Goal: Task Accomplishment & Management: Manage account settings

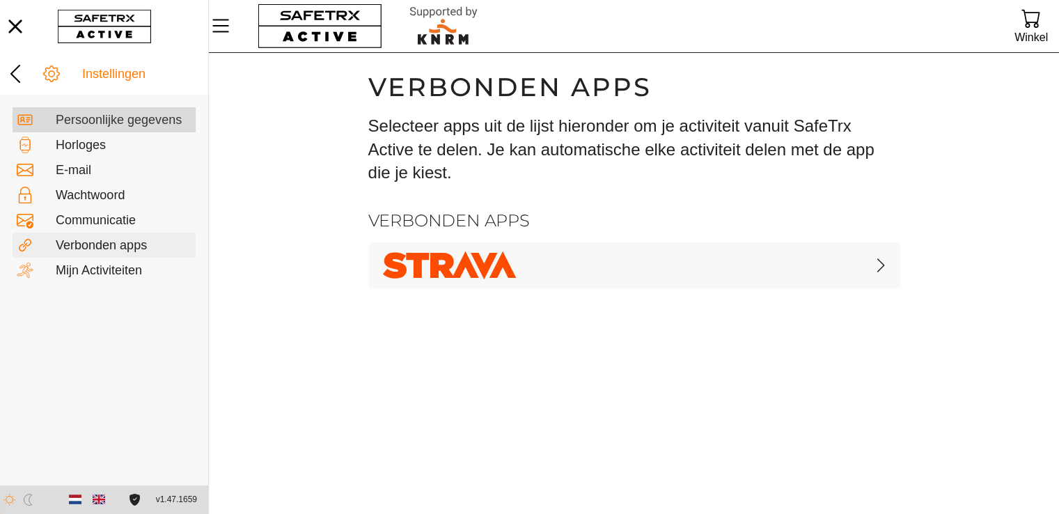
click at [86, 129] on div "Persoonlijke gegevens" at bounding box center [104, 119] width 183 height 25
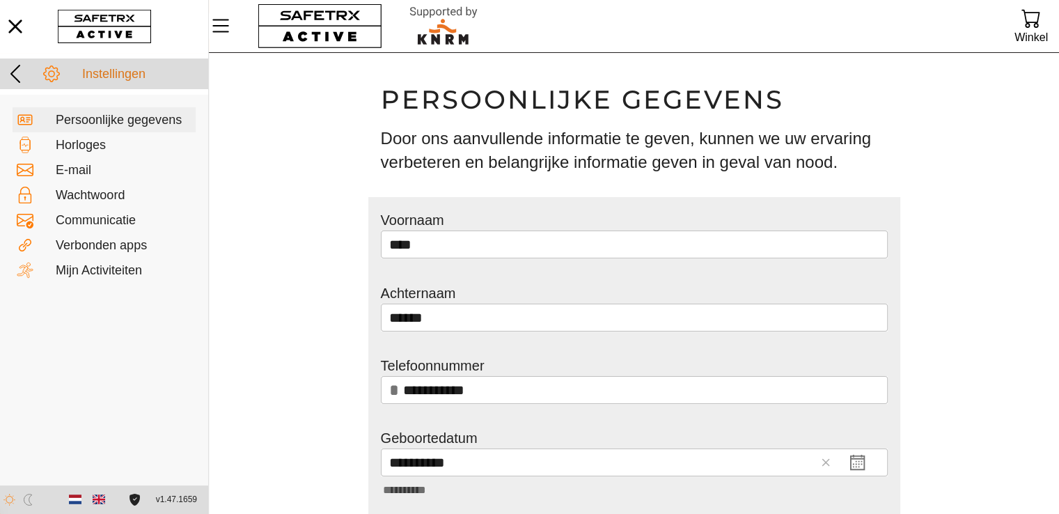
click at [106, 70] on div "Instellingen" at bounding box center [143, 74] width 122 height 15
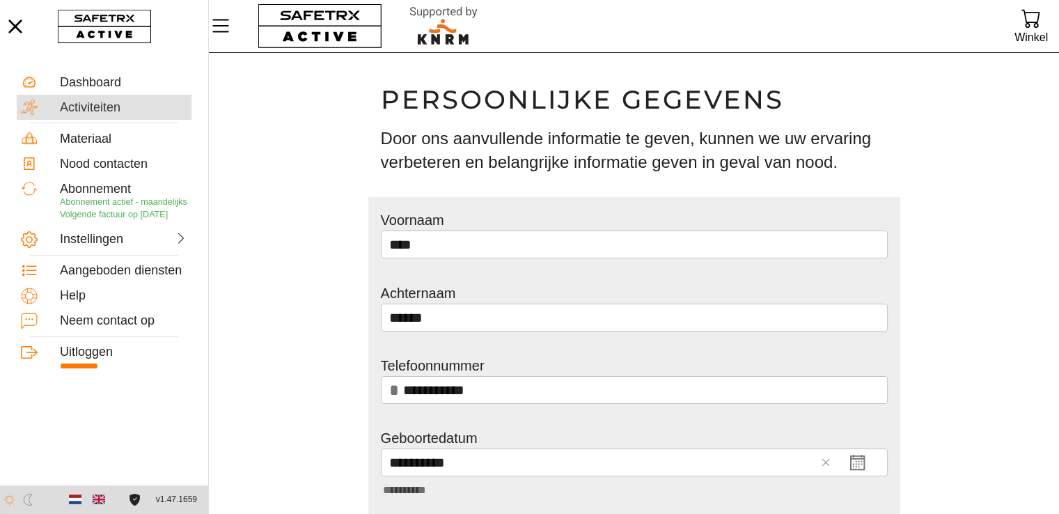
click at [86, 99] on div "Activiteiten" at bounding box center [123, 107] width 127 height 16
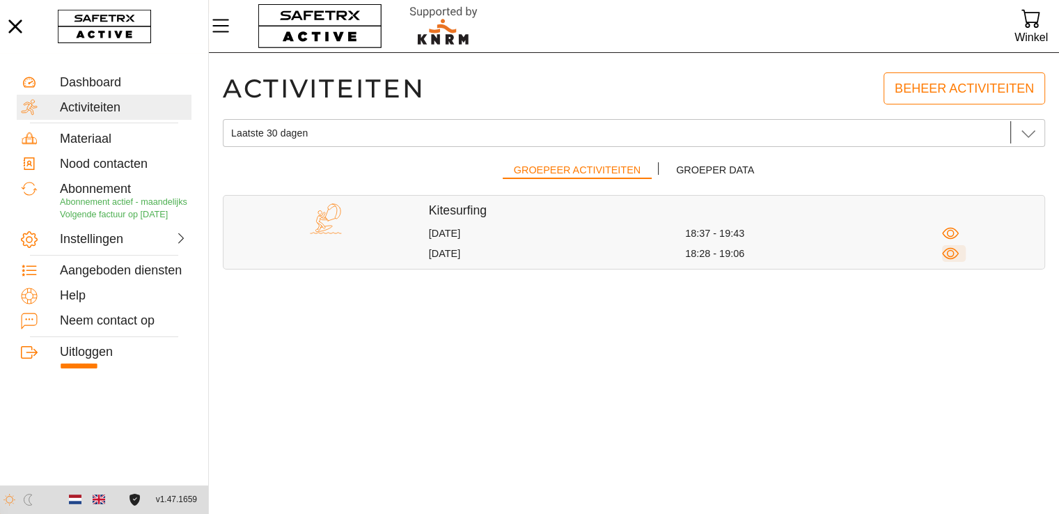
click at [949, 252] on icon "button" at bounding box center [950, 253] width 17 height 17
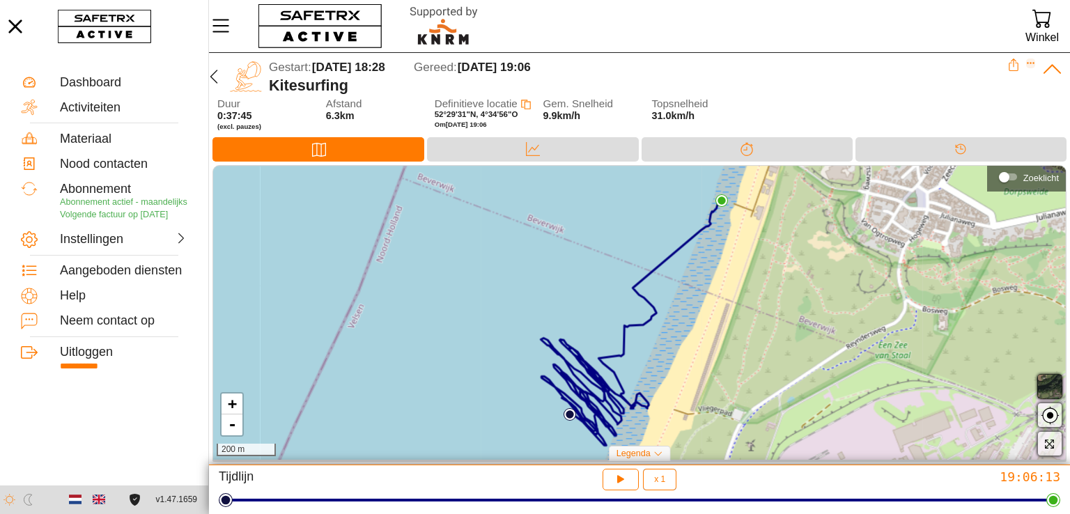
click at [1028, 62] on icon "Expand" at bounding box center [1031, 63] width 10 height 10
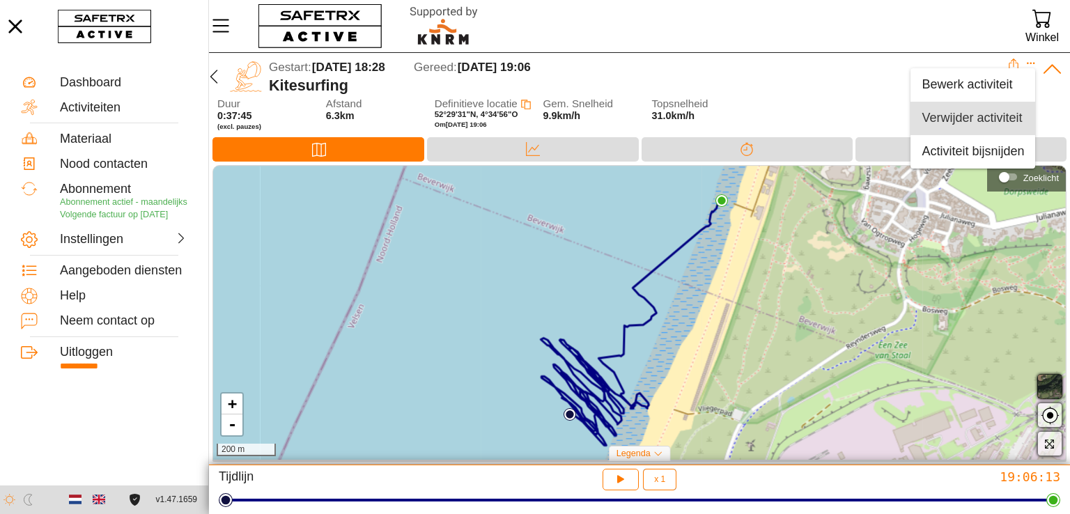
click at [961, 123] on div "Verwijder activiteit" at bounding box center [972, 118] width 102 height 15
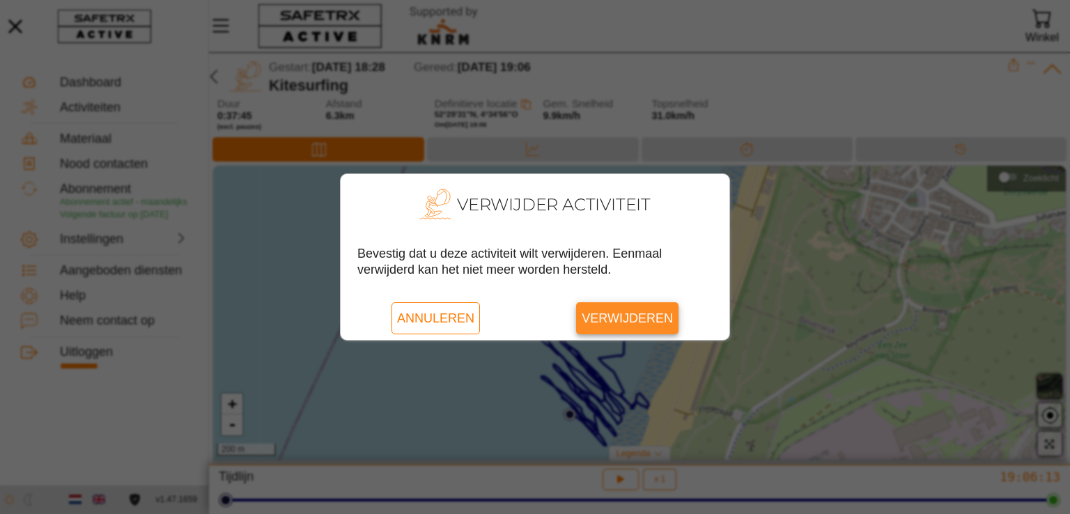
click at [620, 313] on span "Verwijderen" at bounding box center [627, 318] width 91 height 32
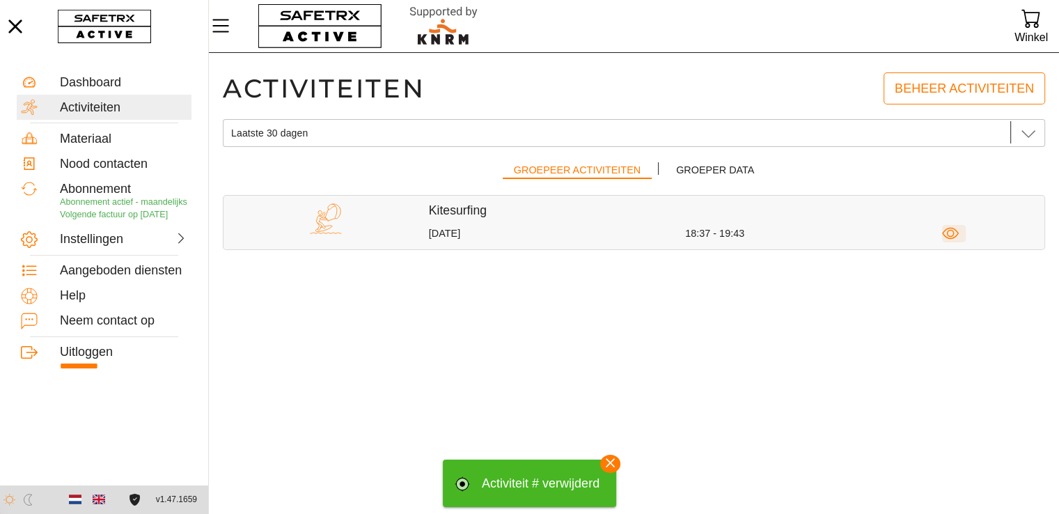
click at [950, 236] on icon "button" at bounding box center [951, 234] width 8 height 8
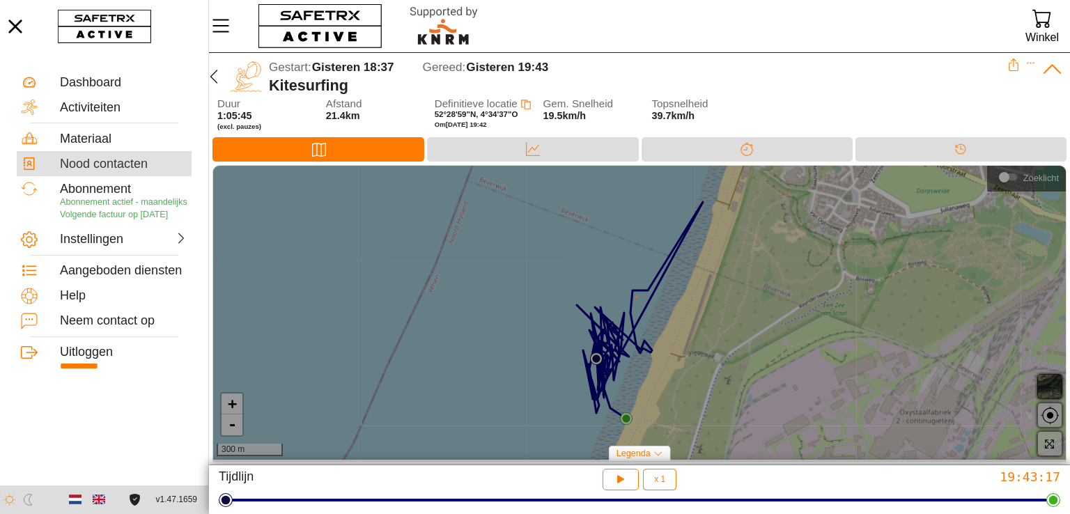
click at [115, 162] on div "Nood contacten" at bounding box center [123, 164] width 127 height 15
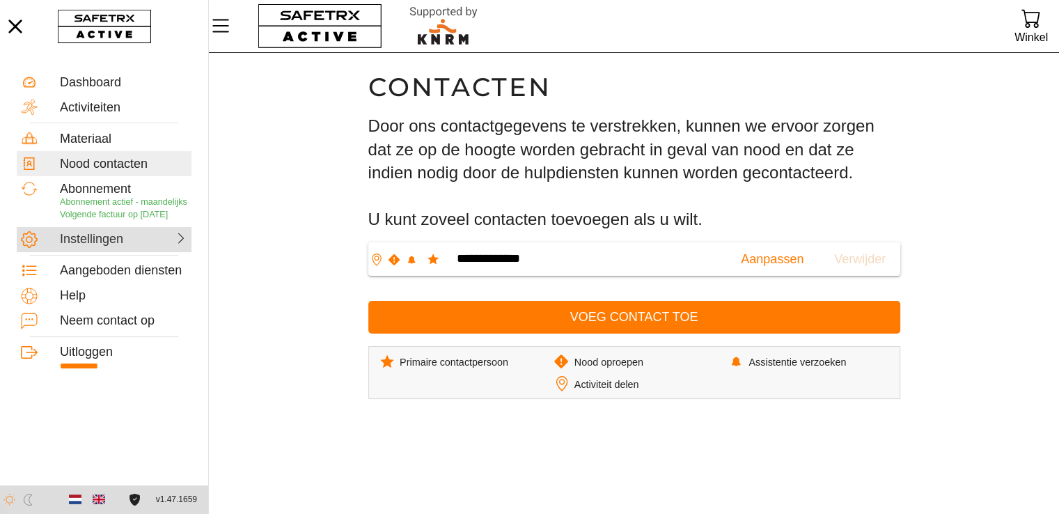
click at [94, 235] on div "Instellingen" at bounding box center [90, 239] width 61 height 15
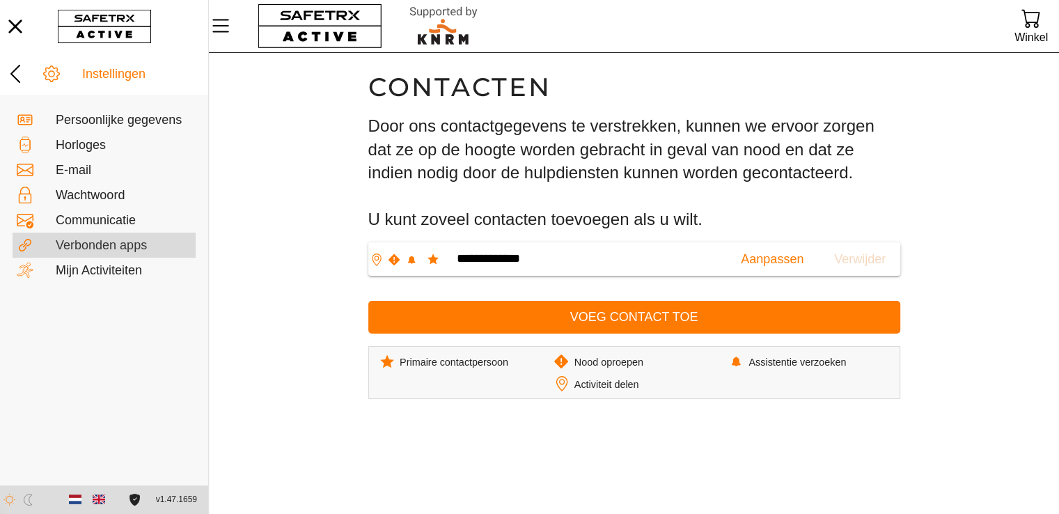
click at [89, 244] on div "Verbonden apps" at bounding box center [124, 245] width 136 height 15
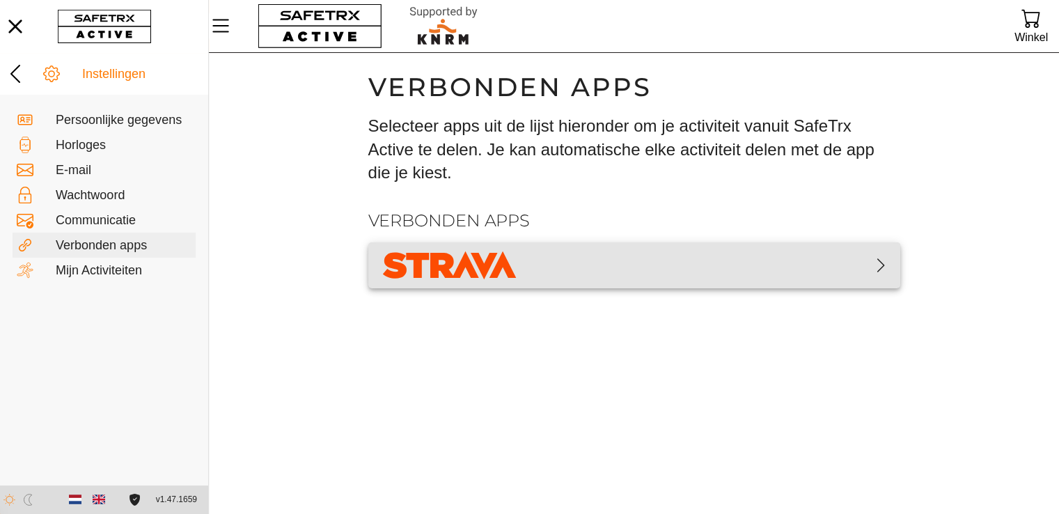
click at [501, 269] on img "button" at bounding box center [450, 265] width 141 height 35
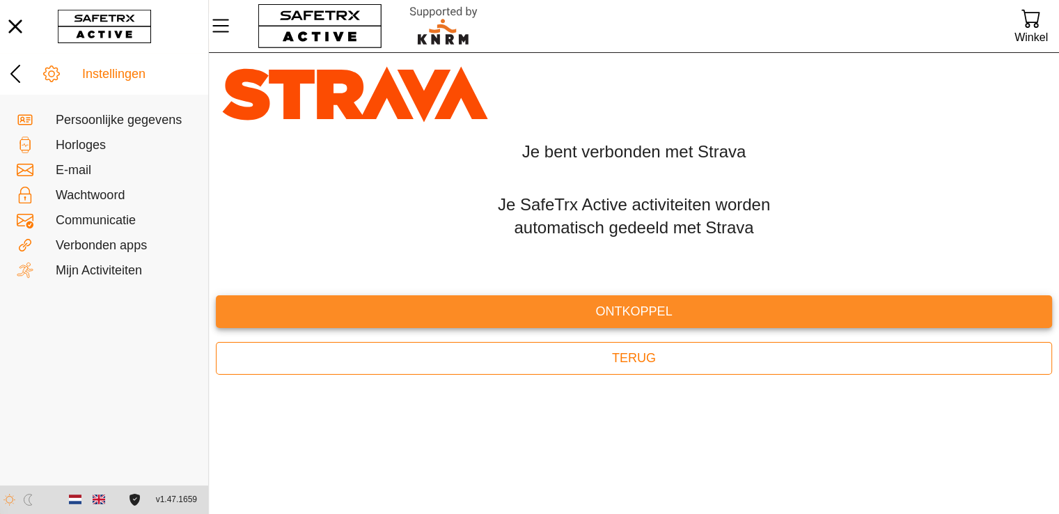
click at [635, 313] on span "Ontkoppel" at bounding box center [634, 312] width 814 height 22
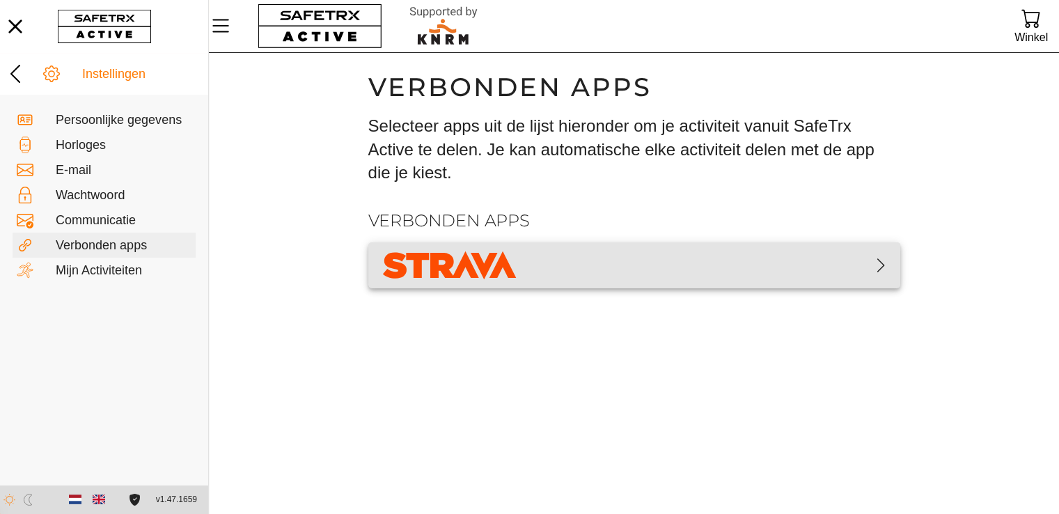
click at [605, 263] on span "button" at bounding box center [635, 265] width 510 height 35
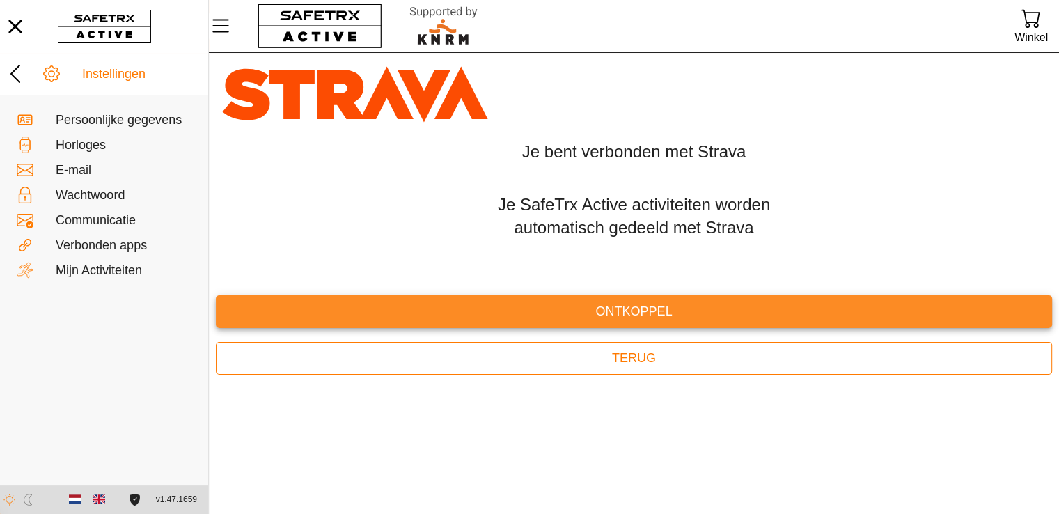
click at [617, 304] on span "Ontkoppel" at bounding box center [634, 312] width 814 height 22
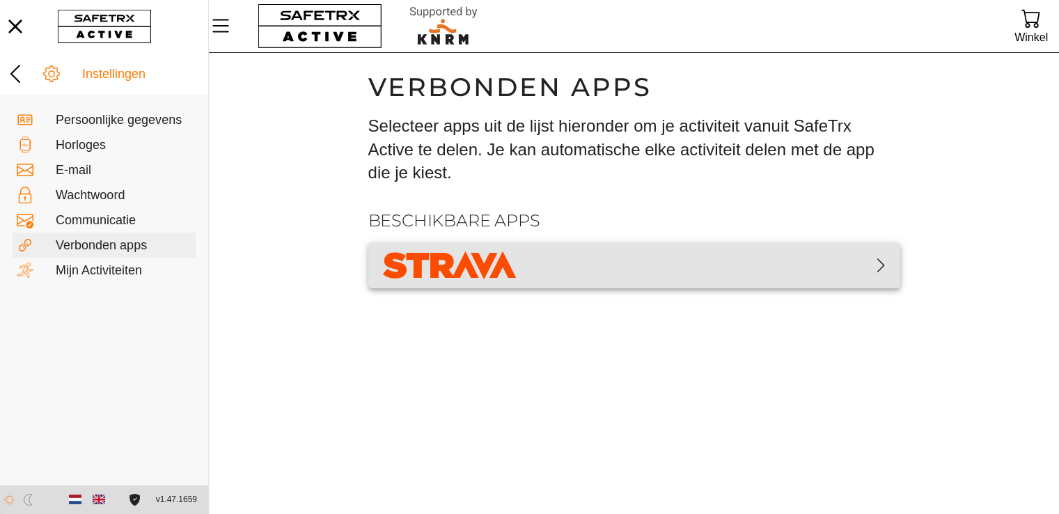
click at [624, 242] on button "button" at bounding box center [634, 265] width 532 height 46
click at [490, 253] on img "button" at bounding box center [450, 265] width 141 height 35
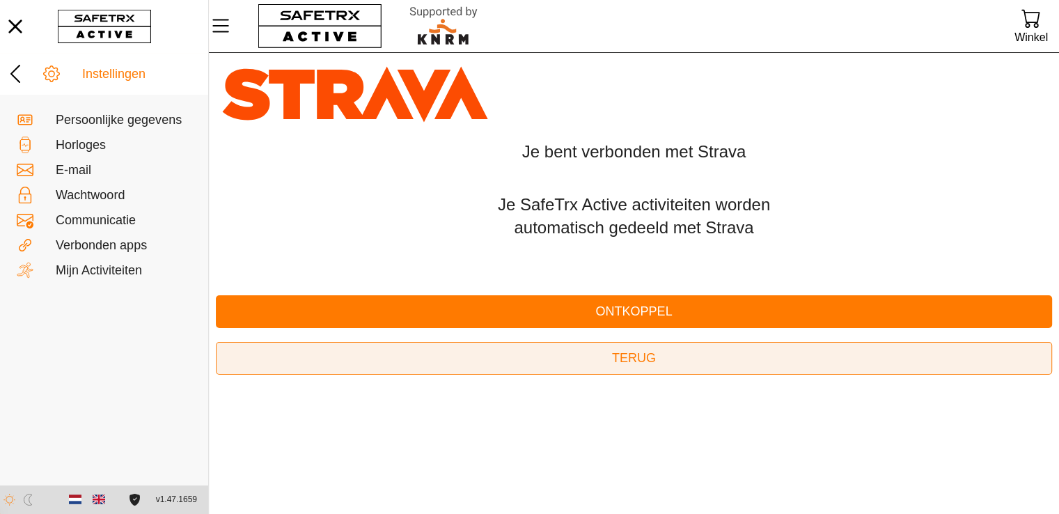
click at [623, 348] on span "Terug" at bounding box center [634, 359] width 44 height 22
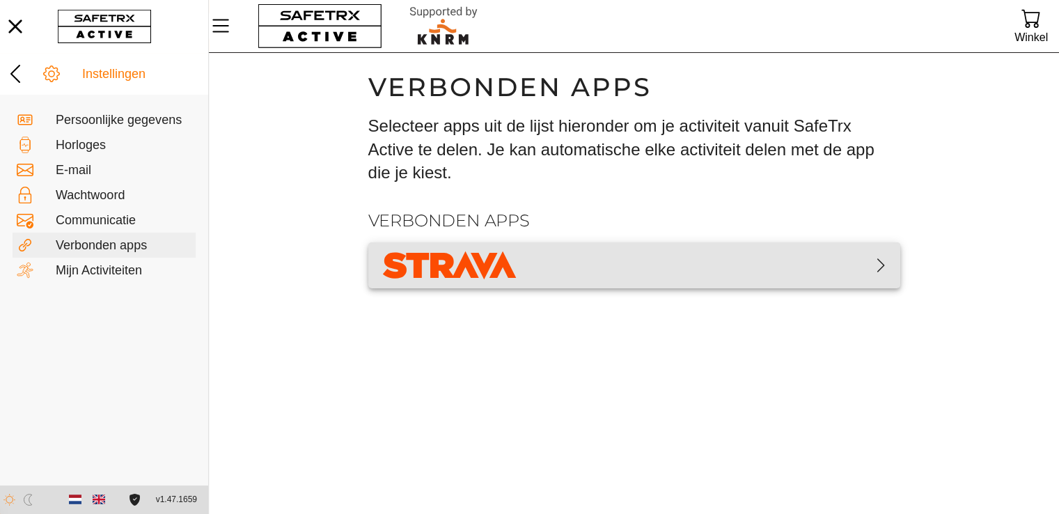
click at [586, 280] on span "button" at bounding box center [635, 265] width 510 height 35
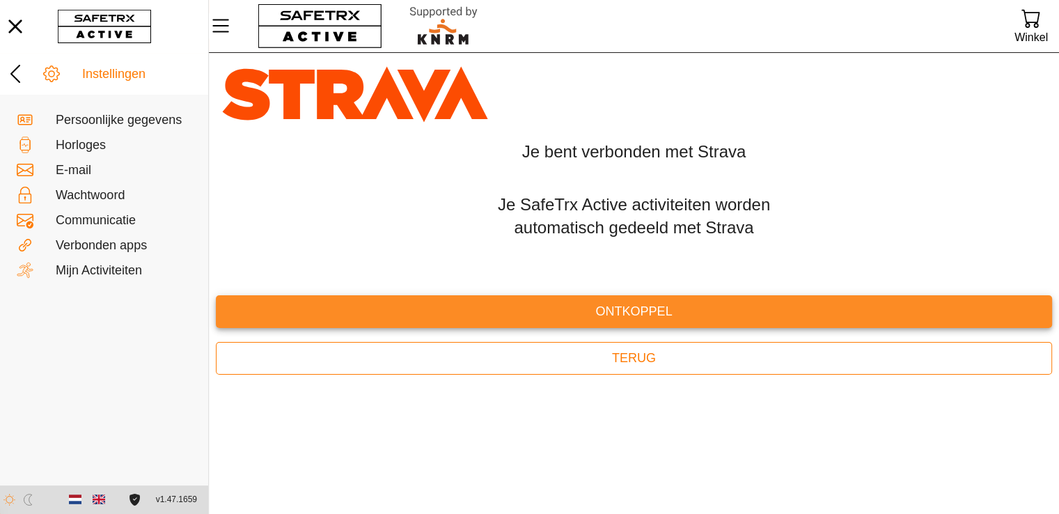
click at [610, 311] on span "Ontkoppel" at bounding box center [634, 312] width 814 height 22
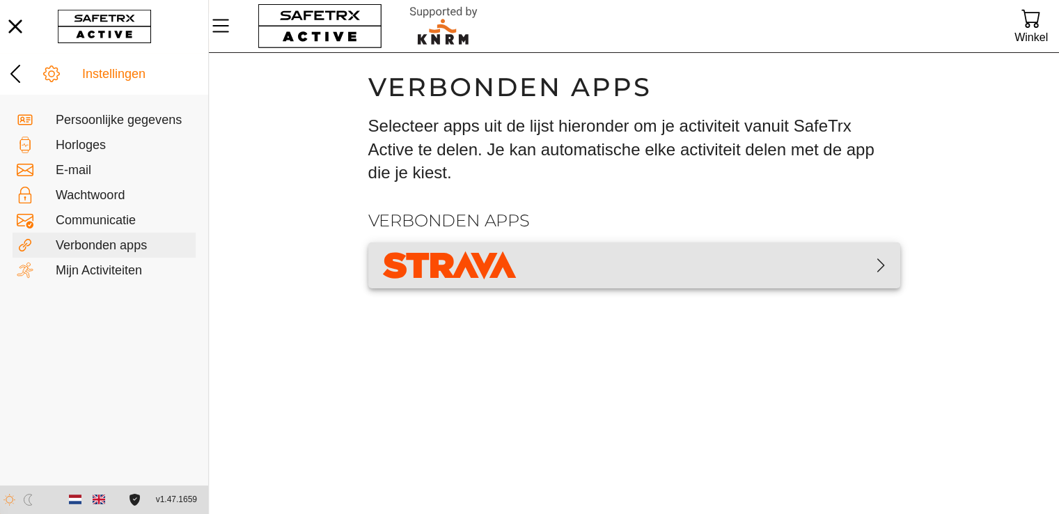
click at [529, 263] on span "button" at bounding box center [635, 265] width 510 height 35
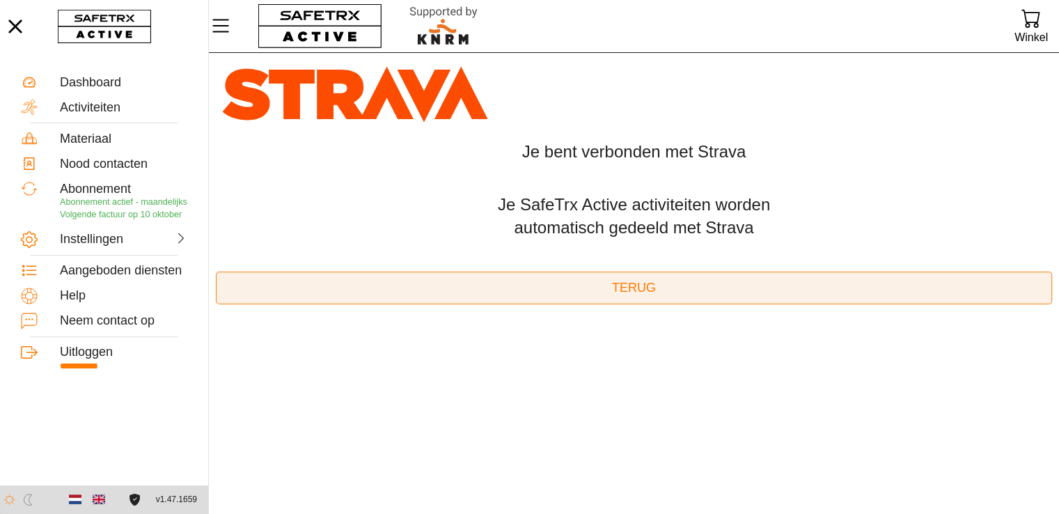
click at [606, 282] on span "Terug" at bounding box center [634, 288] width 814 height 22
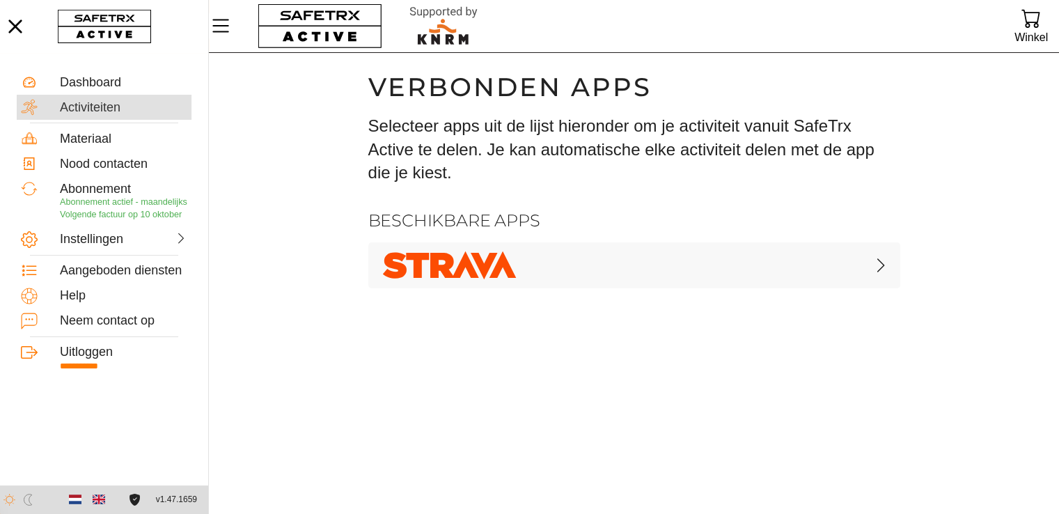
click at [77, 111] on div "Activiteiten" at bounding box center [123, 107] width 127 height 15
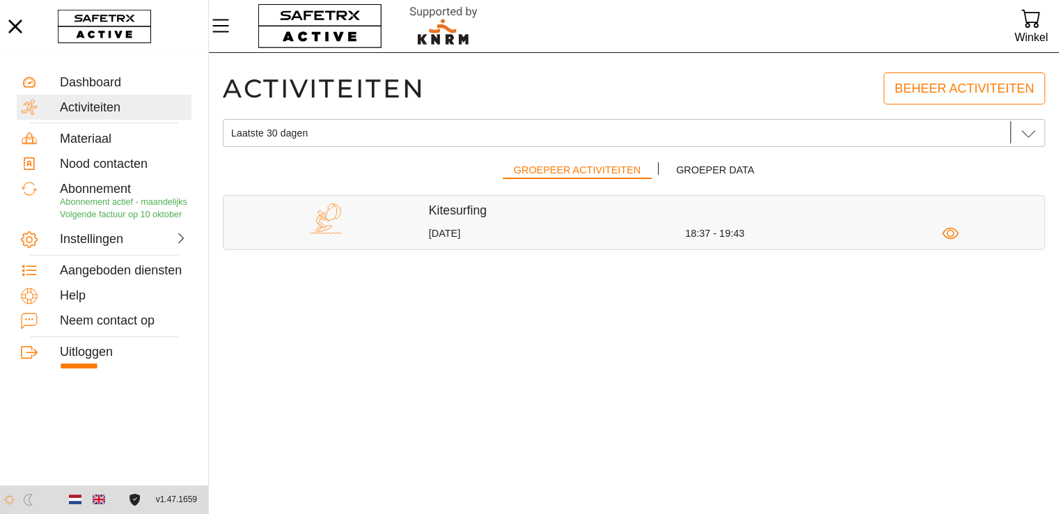
click at [836, 232] on div "18:37 - 19:43" at bounding box center [813, 233] width 256 height 13
click at [949, 232] on icon "button" at bounding box center [950, 233] width 17 height 17
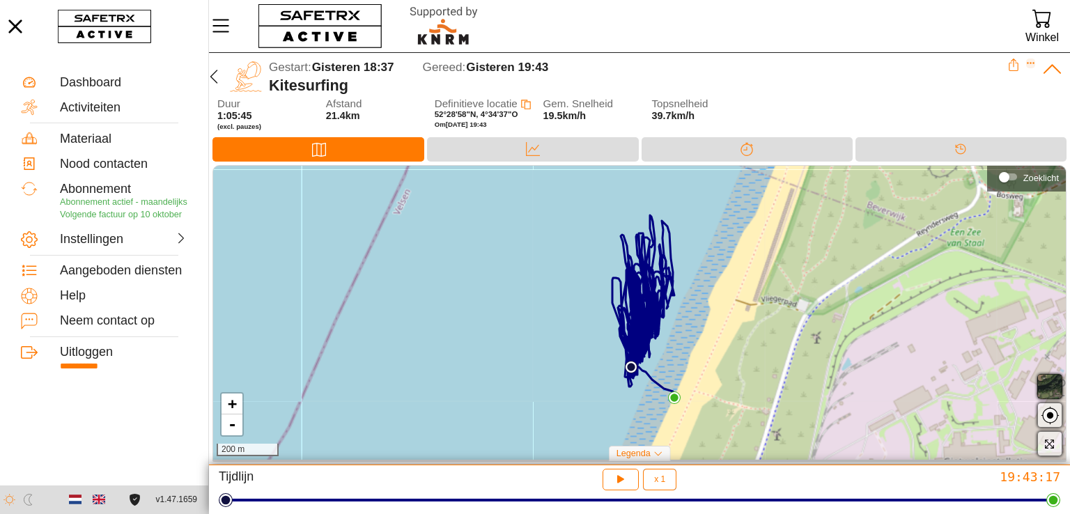
click at [1033, 65] on icon "Expand" at bounding box center [1031, 63] width 10 height 10
click at [882, 93] on div "Kitesurfing" at bounding box center [638, 86] width 738 height 18
click at [1013, 63] on icon at bounding box center [1014, 62] width 6 height 8
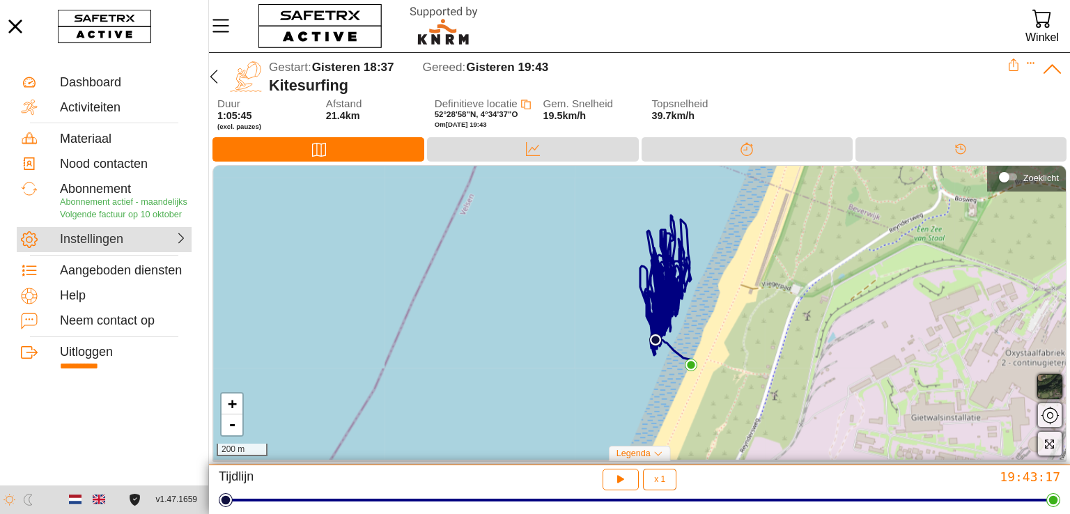
click at [88, 247] on div "Instellingen" at bounding box center [104, 239] width 175 height 25
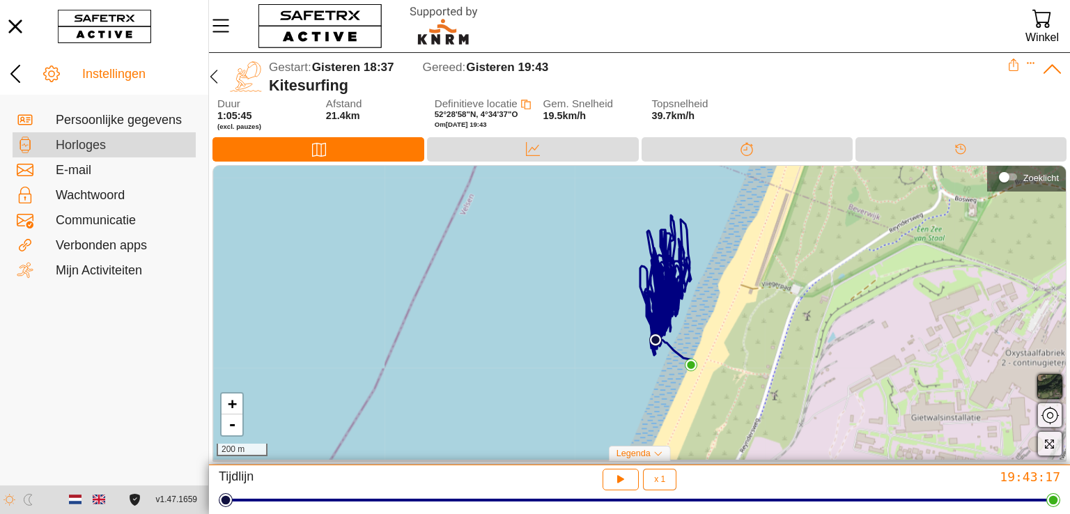
click at [81, 151] on div "Horloges" at bounding box center [124, 145] width 136 height 15
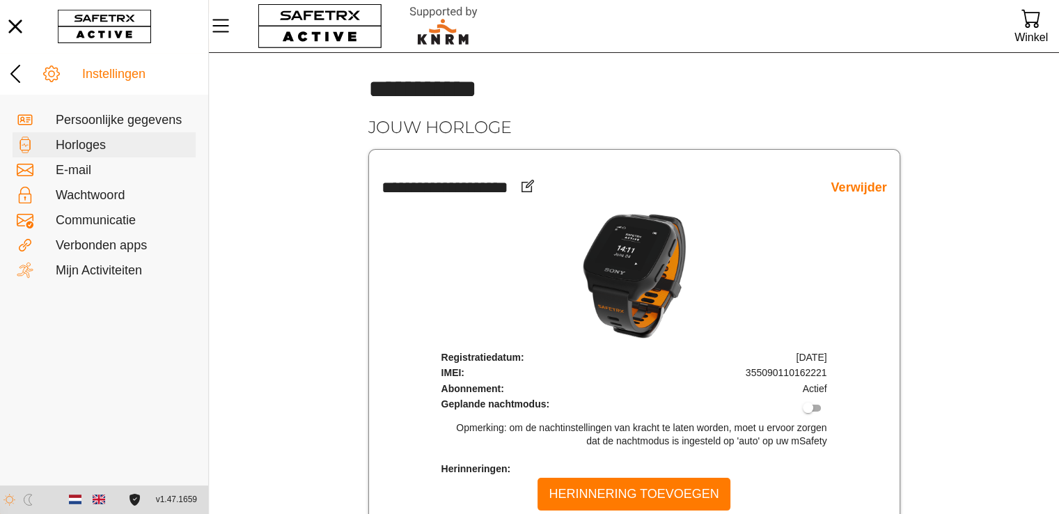
scroll to position [30, 0]
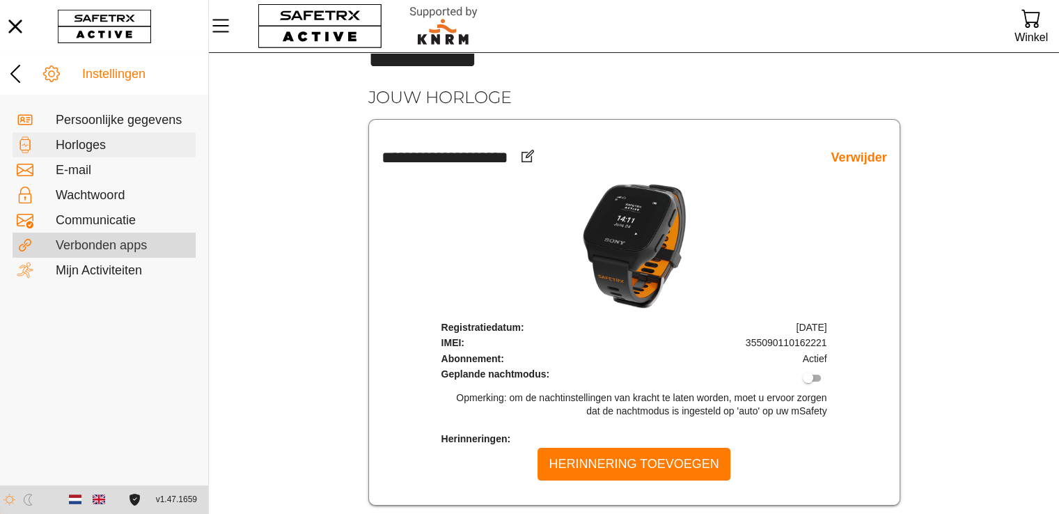
click at [97, 244] on div "Verbonden apps" at bounding box center [124, 245] width 136 height 15
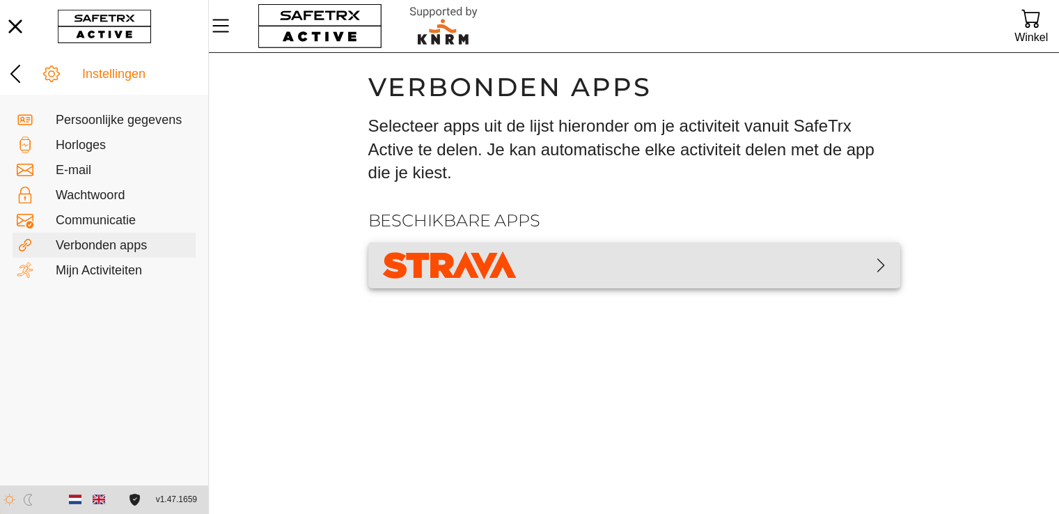
click at [440, 257] on img "button" at bounding box center [450, 265] width 141 height 35
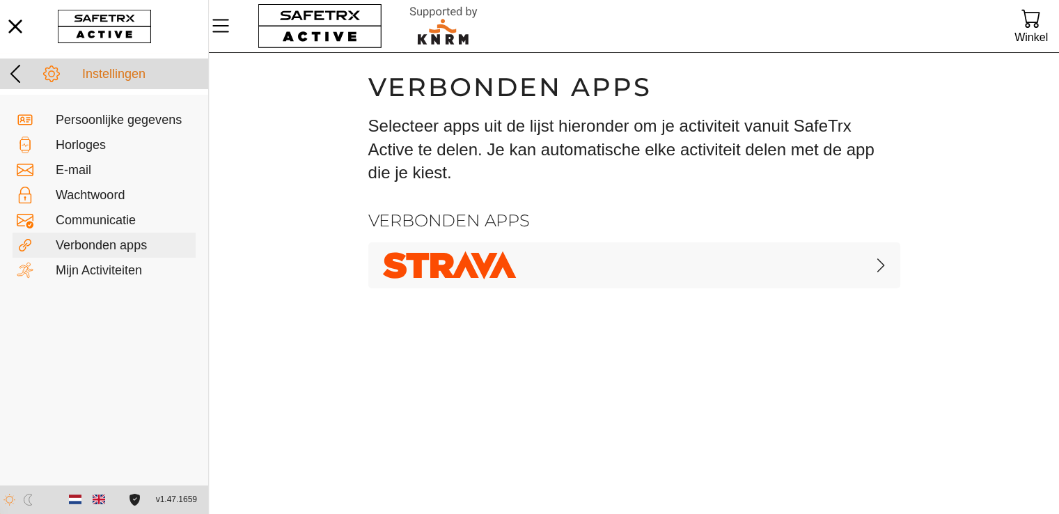
click at [18, 68] on icon at bounding box center [15, 74] width 10 height 18
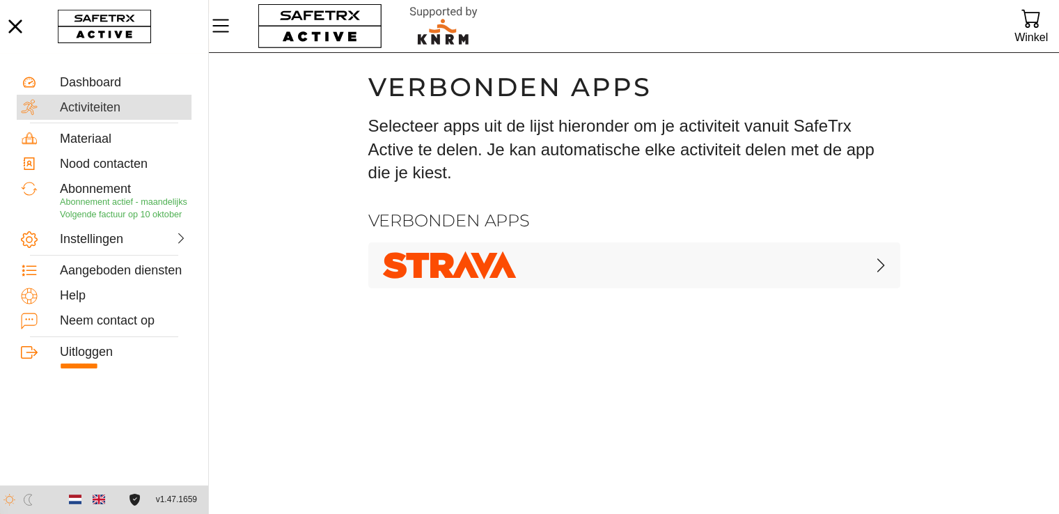
click at [88, 109] on div "Activiteiten" at bounding box center [123, 107] width 127 height 15
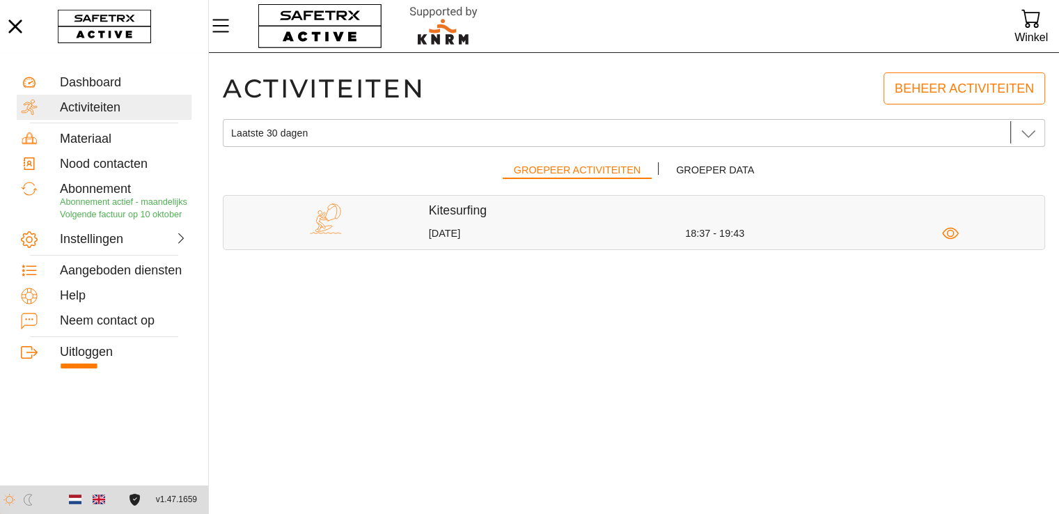
click at [871, 228] on div "18:37 - 19:43" at bounding box center [813, 233] width 256 height 13
click at [955, 237] on icon "button" at bounding box center [950, 233] width 17 height 17
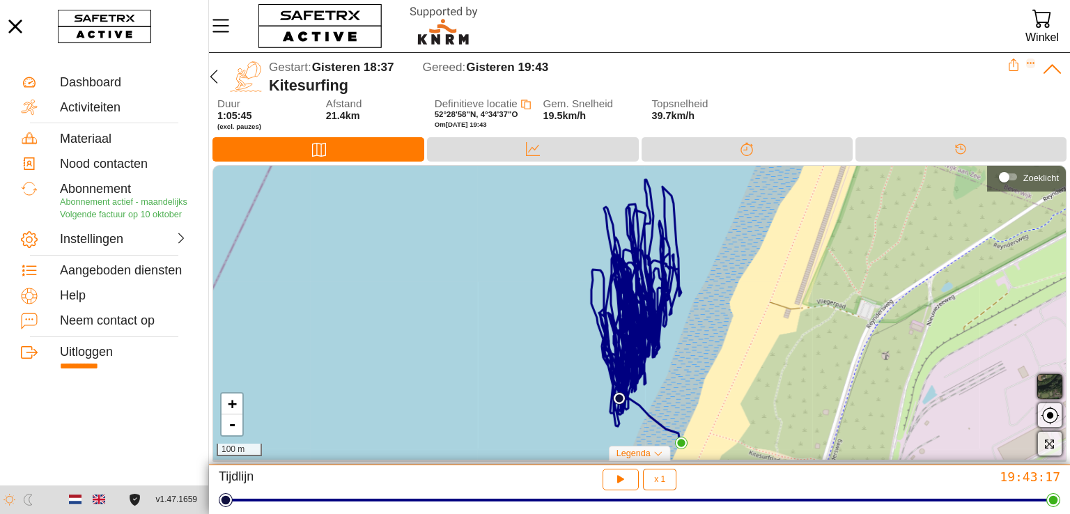
click at [1029, 60] on icon "Expand" at bounding box center [1031, 63] width 10 height 10
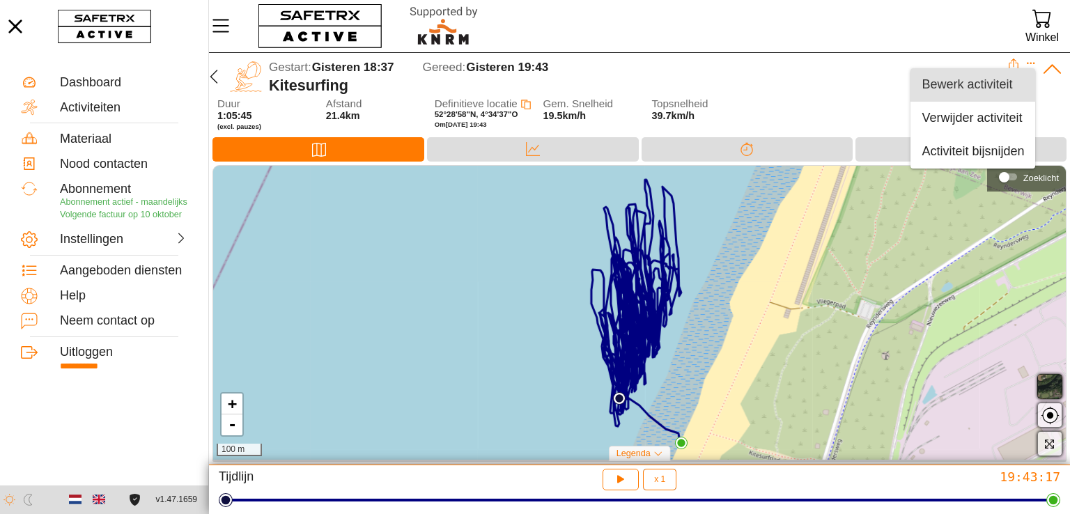
click at [981, 82] on div "Bewerk activiteit" at bounding box center [972, 84] width 102 height 15
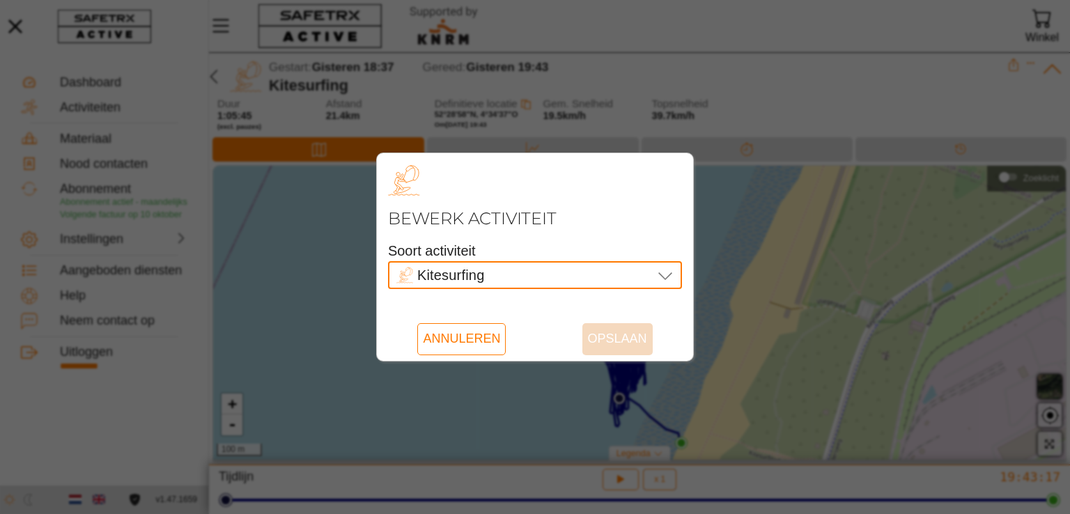
click at [565, 278] on div "Kitesurfing Kitesurfing" at bounding box center [524, 275] width 256 height 28
click at [809, 104] on div at bounding box center [535, 257] width 1070 height 514
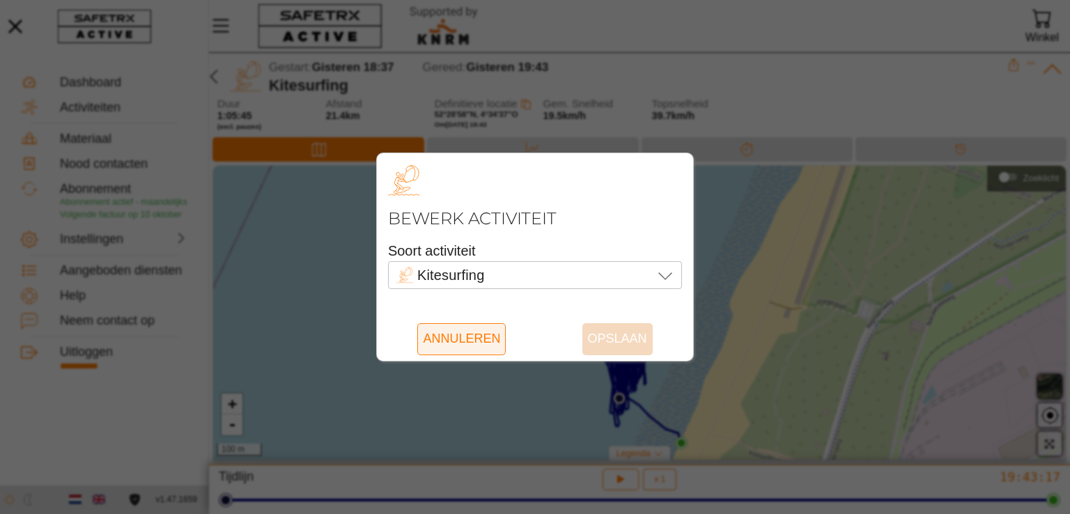
click at [481, 341] on span "Annuleren" at bounding box center [461, 339] width 77 height 32
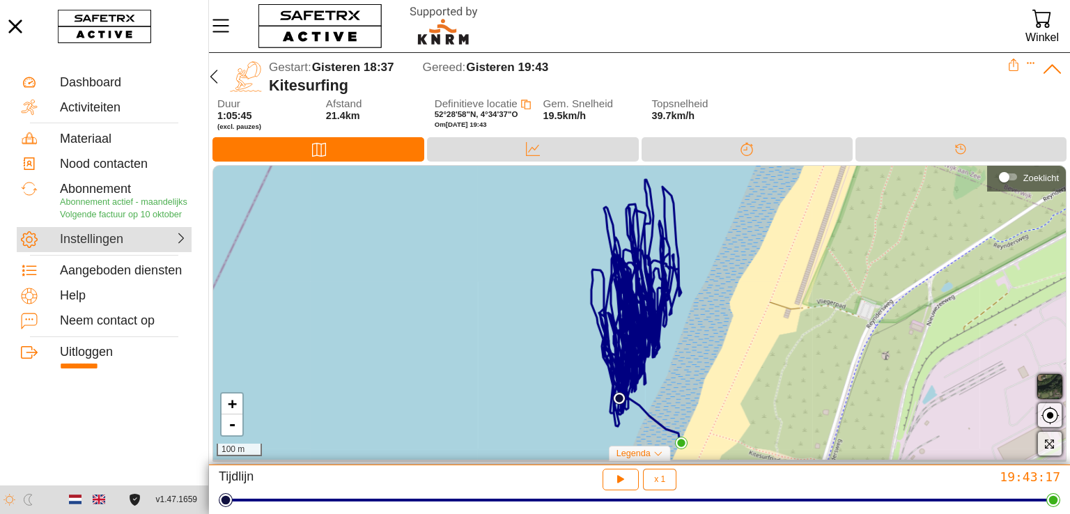
click at [89, 235] on div "Instellingen" at bounding box center [90, 239] width 61 height 15
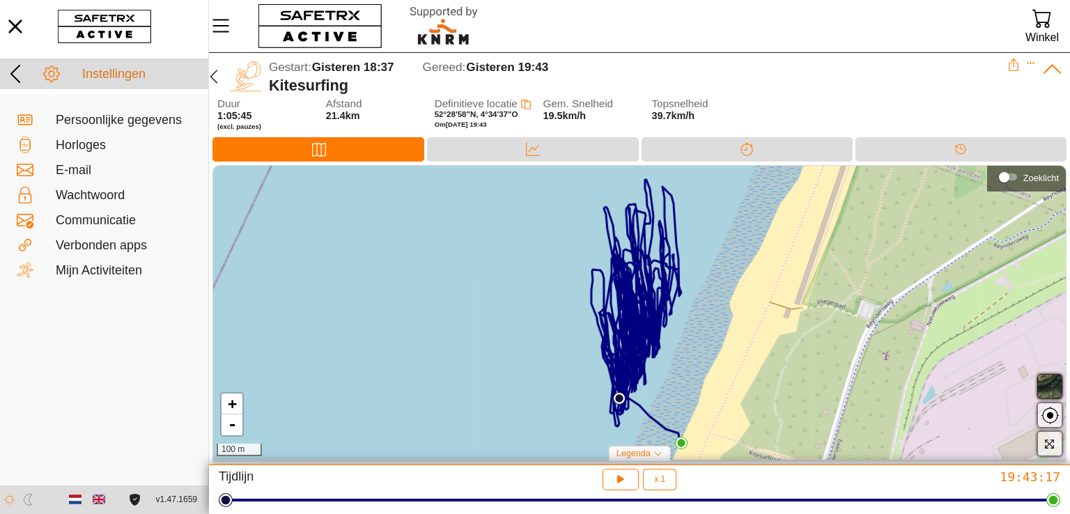
click at [14, 70] on icon at bounding box center [15, 74] width 10 height 18
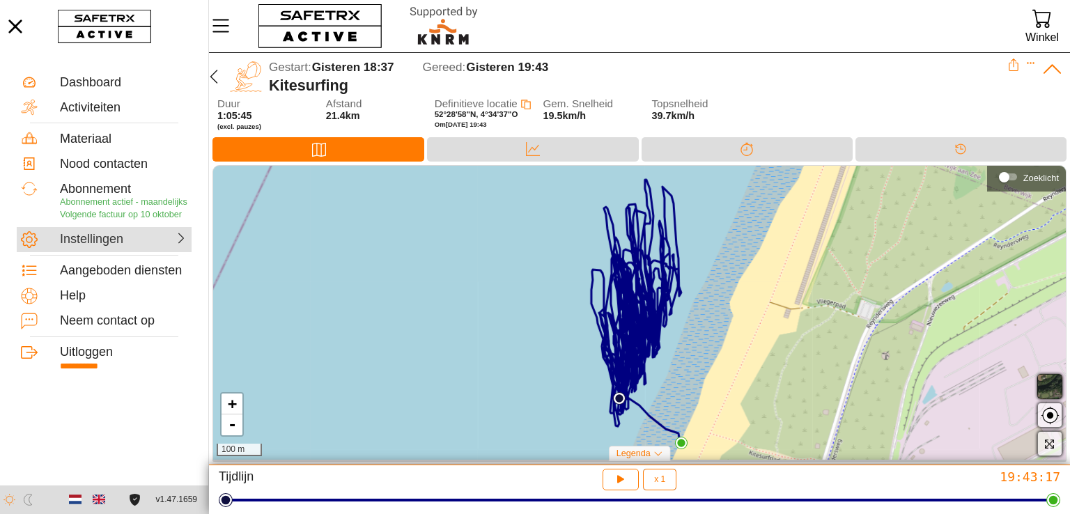
click at [95, 247] on div "Instellingen" at bounding box center [104, 239] width 175 height 25
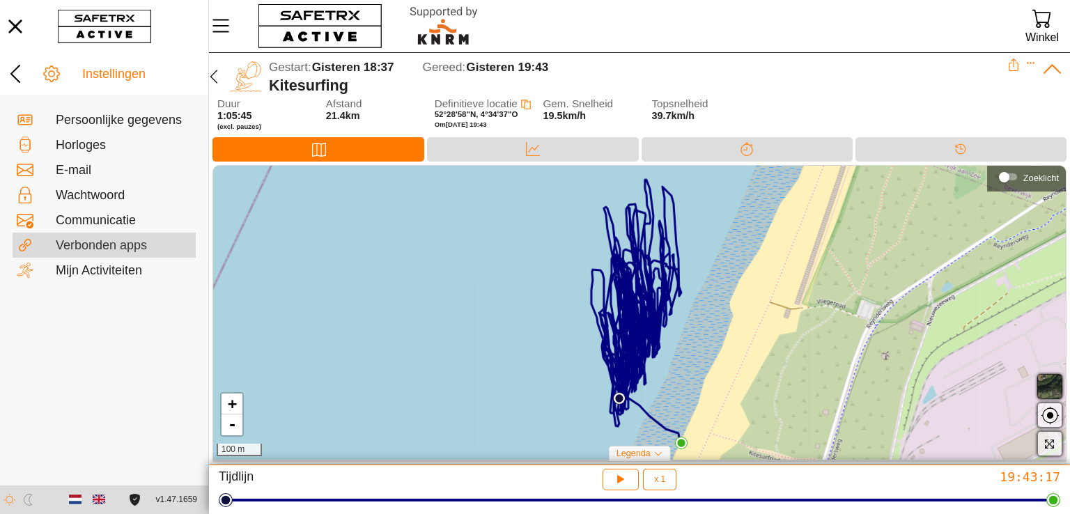
click at [88, 237] on div "Verbonden apps" at bounding box center [124, 245] width 136 height 16
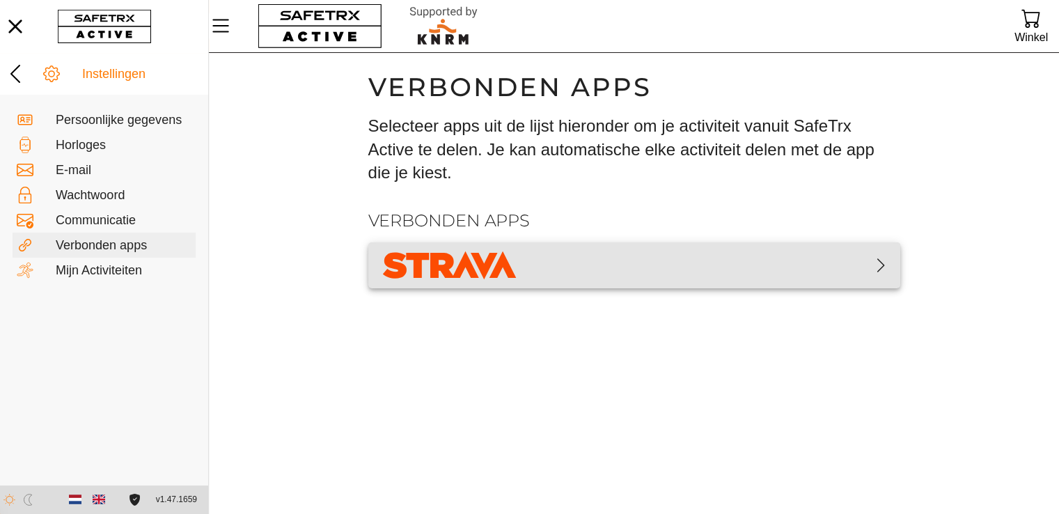
click at [595, 248] on span "button" at bounding box center [635, 265] width 510 height 35
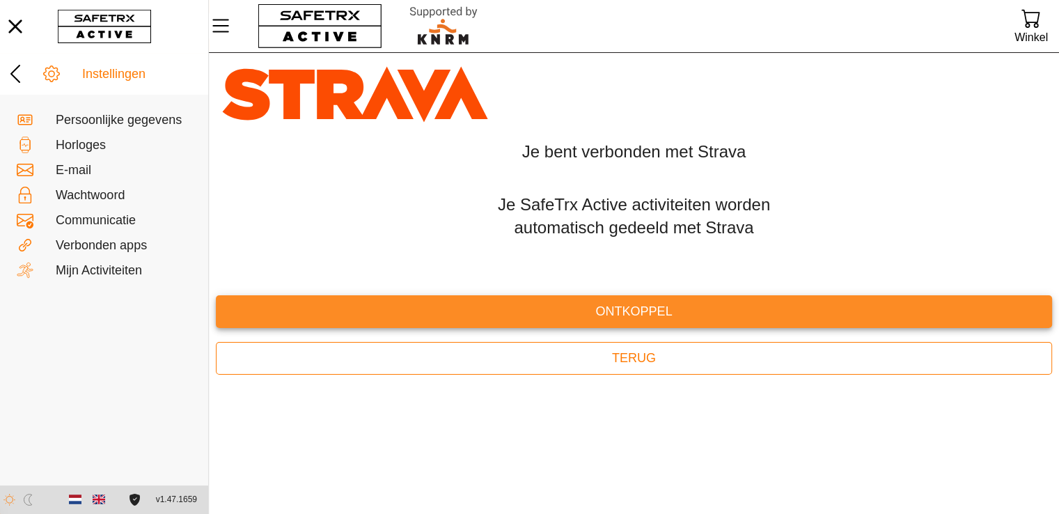
click at [616, 309] on span "Ontkoppel" at bounding box center [634, 312] width 814 height 22
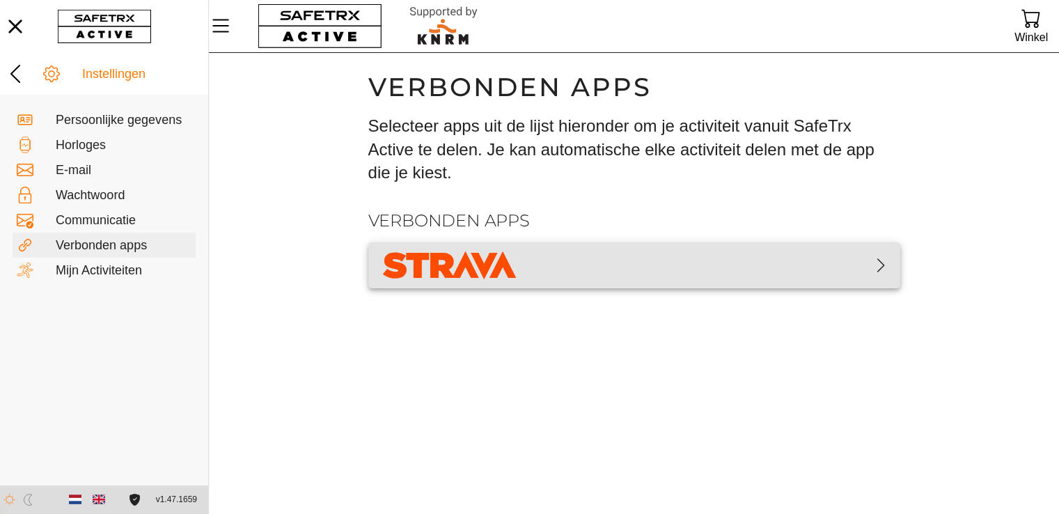
click at [600, 271] on span "button" at bounding box center [635, 265] width 510 height 35
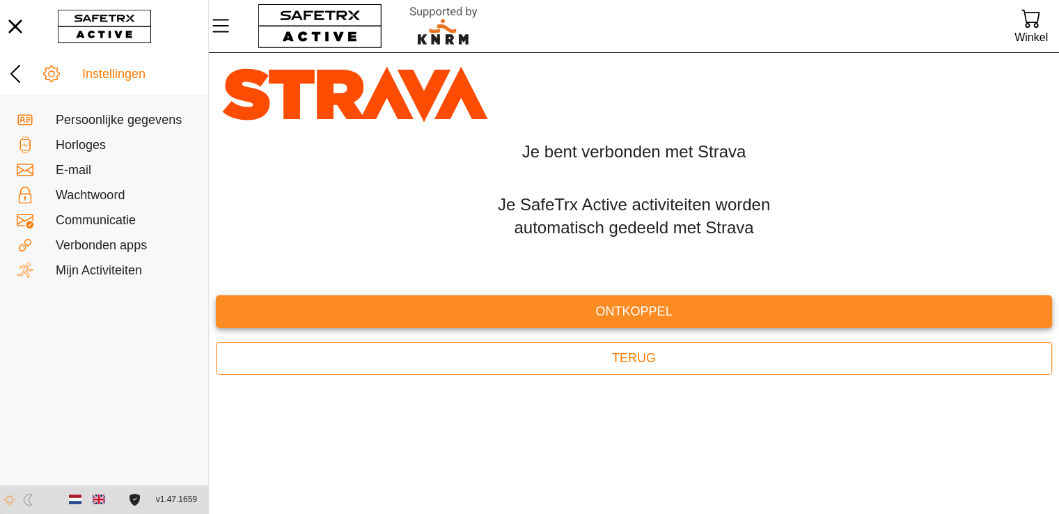
click at [602, 304] on span "Ontkoppel" at bounding box center [634, 312] width 814 height 22
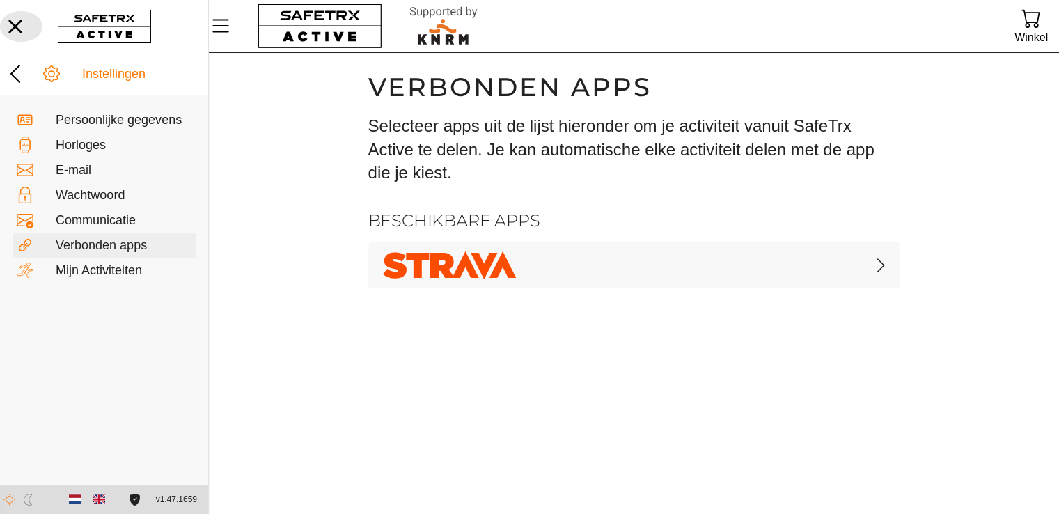
click at [19, 27] on icon "button" at bounding box center [15, 26] width 31 height 31
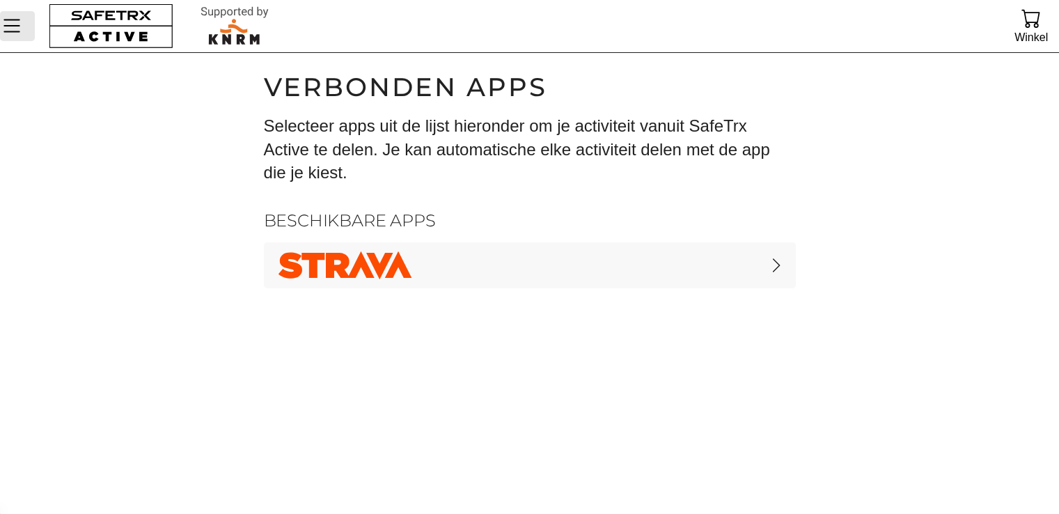
click at [7, 17] on icon "Menu" at bounding box center [12, 26] width 24 height 24
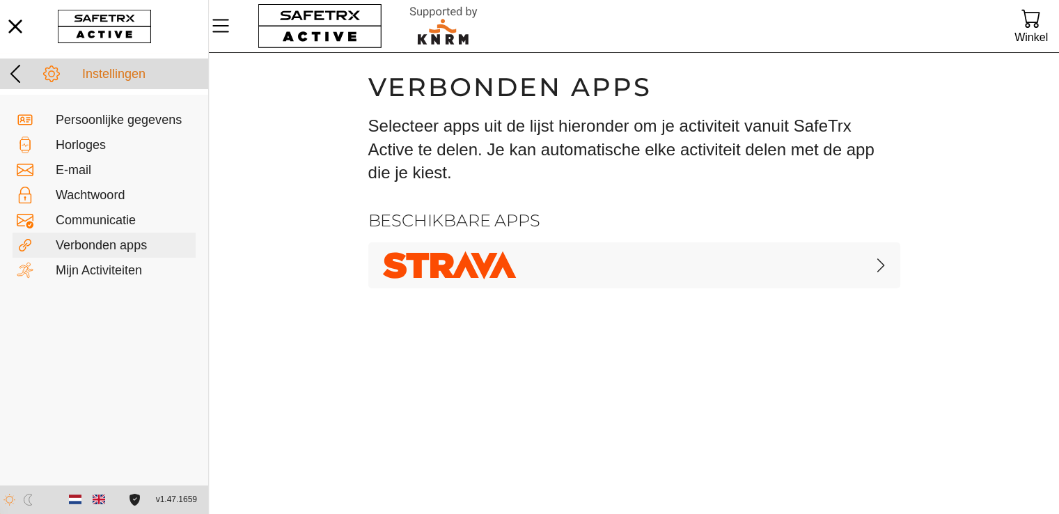
click at [22, 68] on icon at bounding box center [15, 74] width 22 height 22
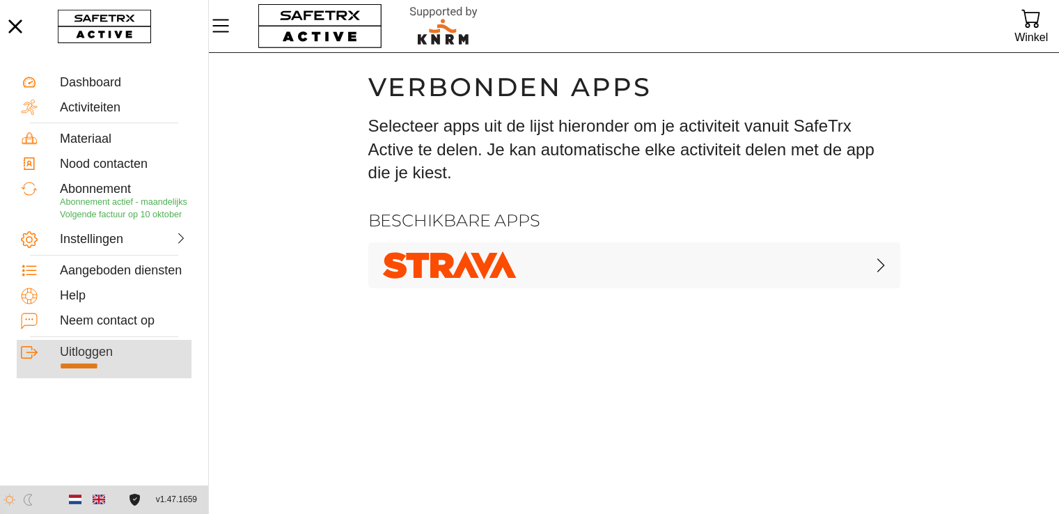
click at [80, 348] on div "Uitloggen" at bounding box center [123, 352] width 127 height 15
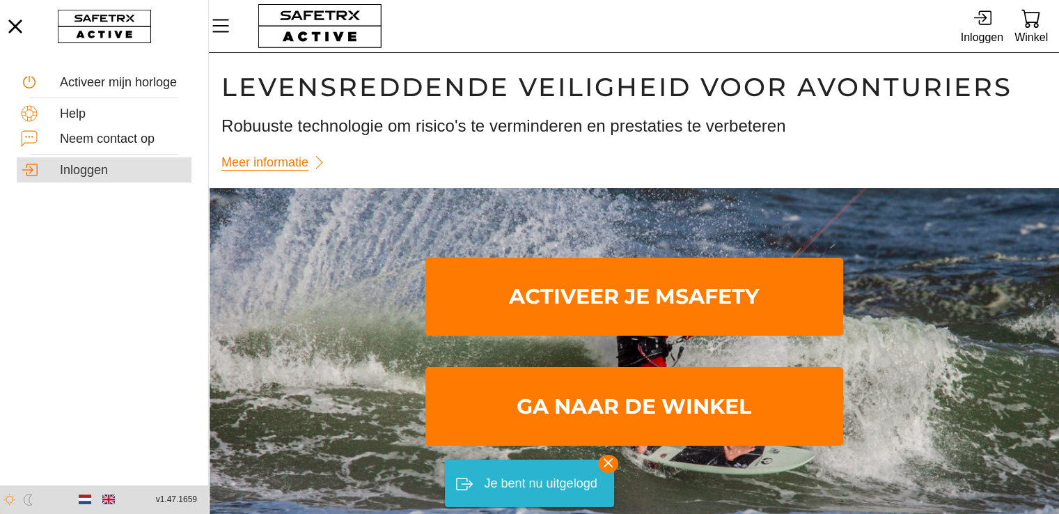
click at [95, 176] on div "Inloggen" at bounding box center [123, 170] width 127 height 15
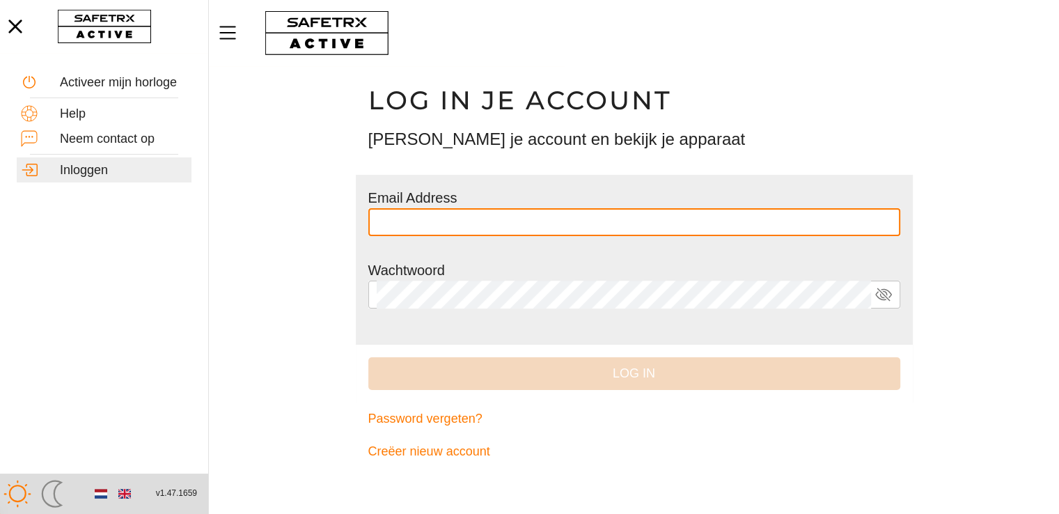
click at [423, 212] on input "text" at bounding box center [634, 222] width 515 height 28
type input "**********"
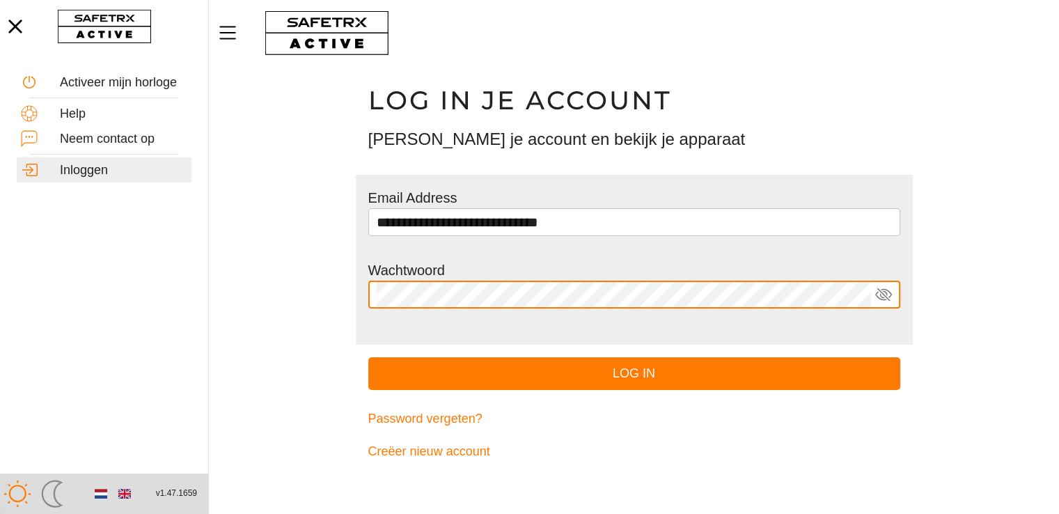
click at [368, 357] on button "Log in" at bounding box center [634, 373] width 532 height 33
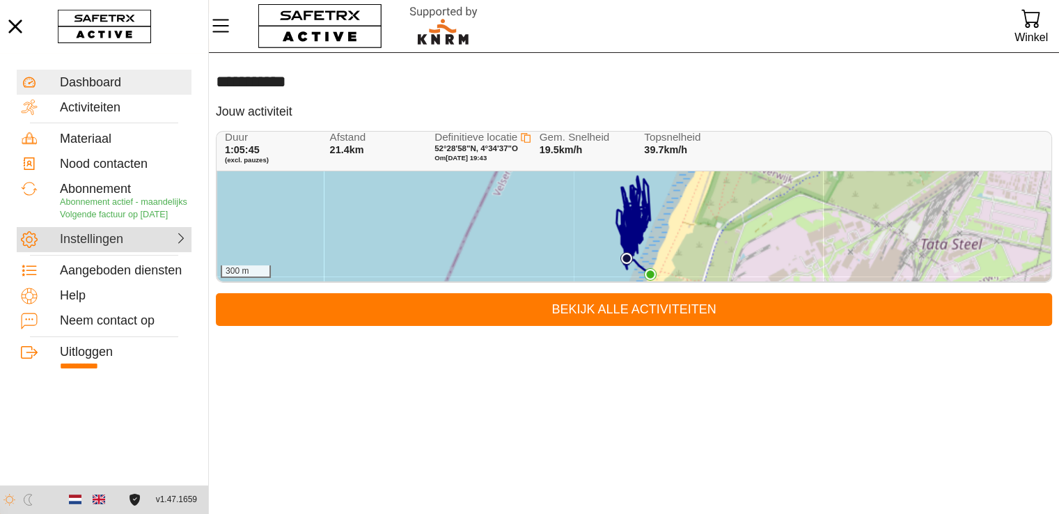
click at [81, 240] on div "Instellingen" at bounding box center [90, 239] width 61 height 15
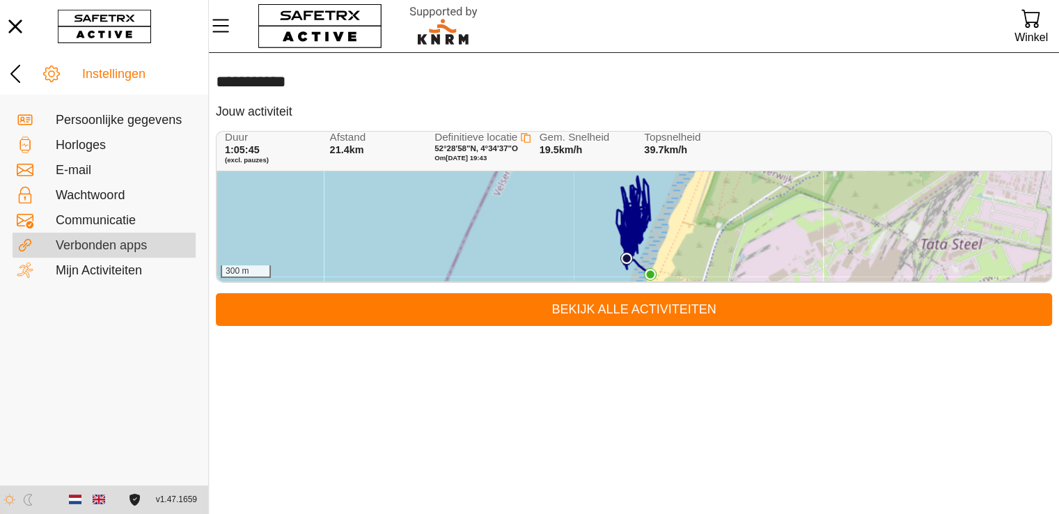
click at [86, 246] on div "Verbonden apps" at bounding box center [124, 245] width 136 height 15
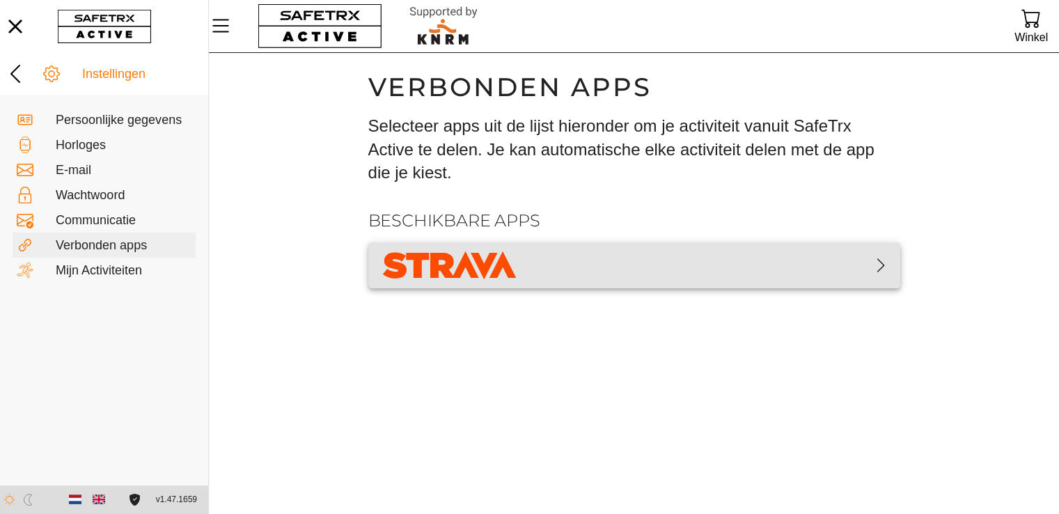
click at [429, 265] on img "button" at bounding box center [450, 265] width 141 height 35
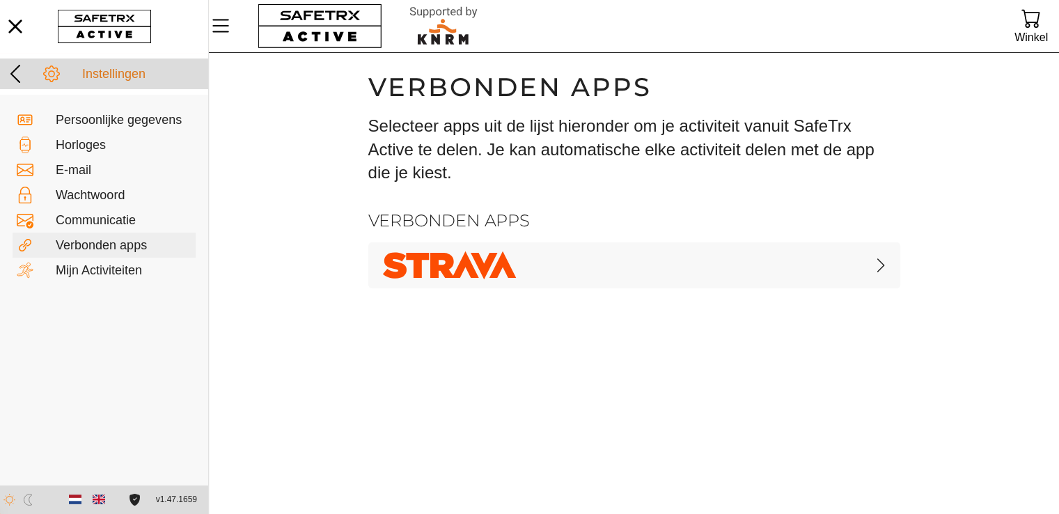
click at [22, 70] on icon at bounding box center [15, 74] width 22 height 22
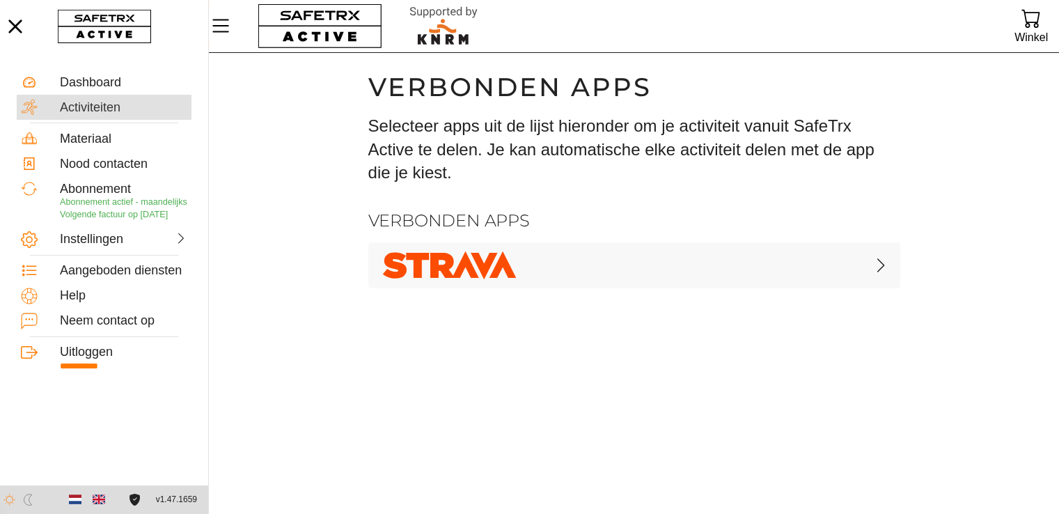
click at [93, 110] on div "Activiteiten" at bounding box center [123, 107] width 127 height 15
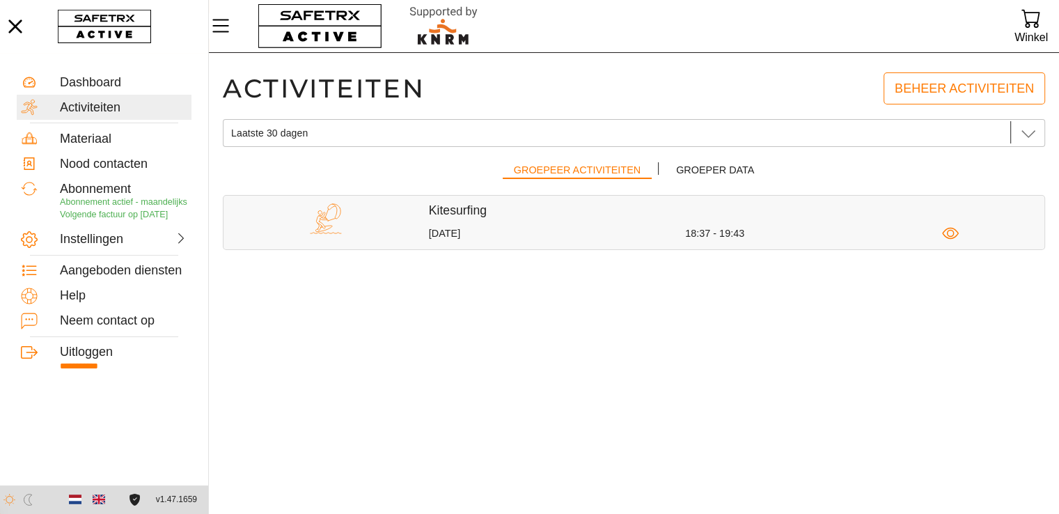
click at [561, 222] on div "Kitesurfing [DATE] 18:37 - 19:43" at bounding box center [737, 222] width 616 height 39
click at [949, 241] on icon "button" at bounding box center [950, 233] width 17 height 17
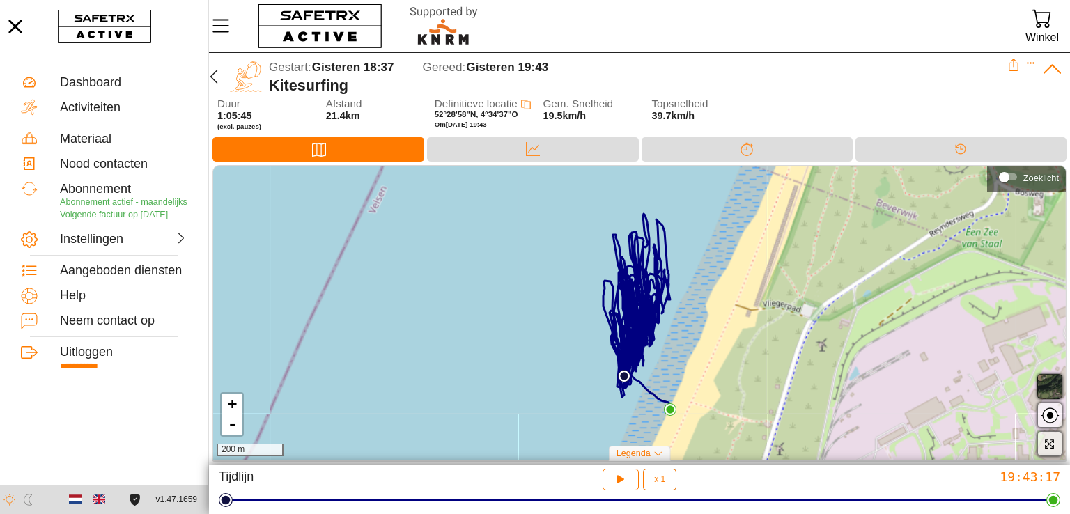
click at [1015, 61] on icon at bounding box center [1014, 62] width 6 height 8
